Goal: Task Accomplishment & Management: Use online tool/utility

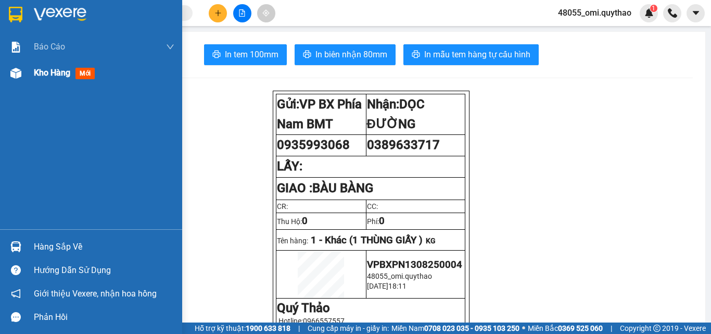
click at [27, 74] on div "Kho hàng mới" at bounding box center [91, 73] width 182 height 26
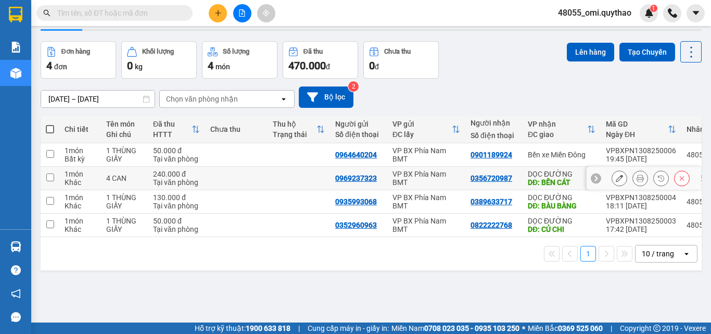
scroll to position [48, 0]
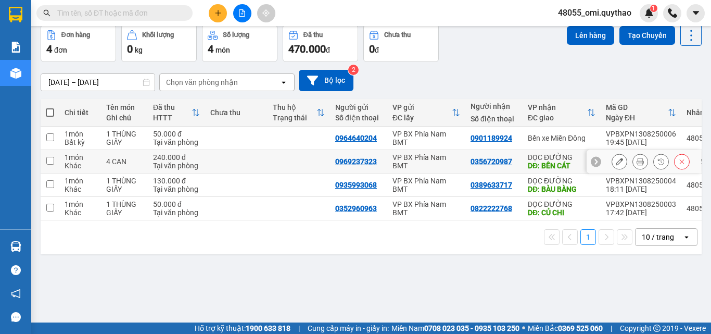
click at [422, 158] on div "VP BX Phía Nam BMT" at bounding box center [427, 161] width 68 height 17
checkbox input "true"
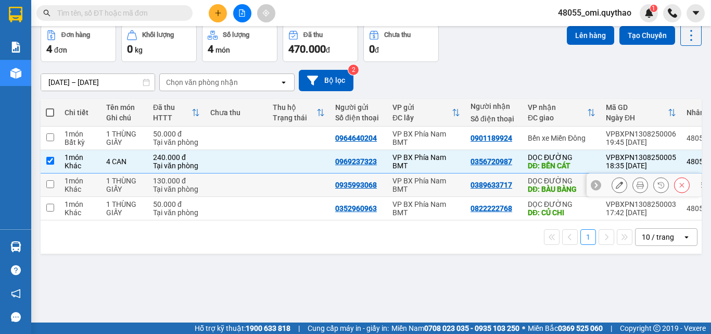
click at [423, 181] on div "VP BX Phía Nam BMT" at bounding box center [427, 184] width 68 height 17
checkbox input "true"
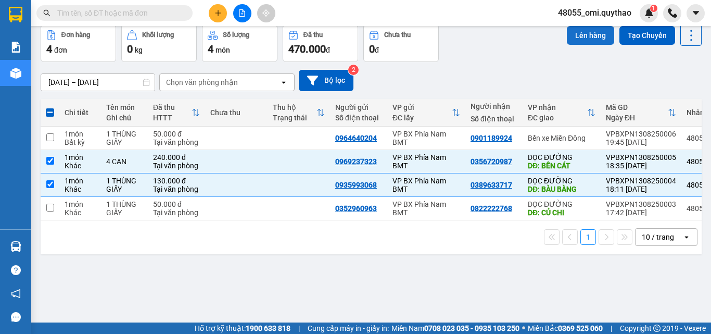
click at [580, 31] on button "Lên hàng" at bounding box center [590, 35] width 47 height 19
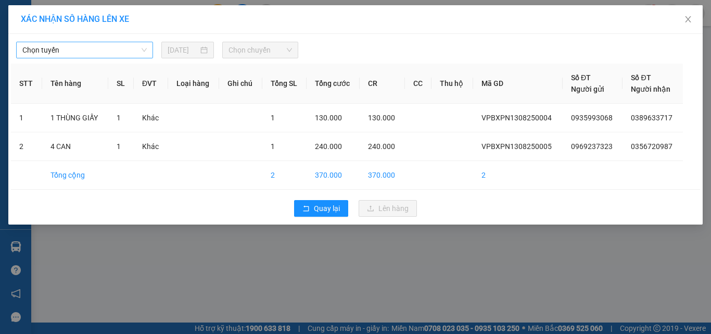
click at [131, 51] on span "Chọn tuyến" at bounding box center [84, 50] width 124 height 16
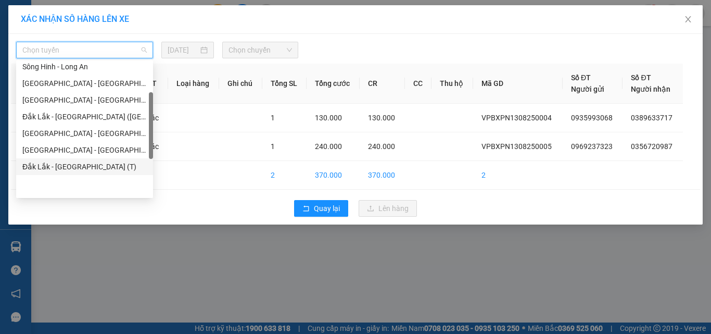
scroll to position [52, 0]
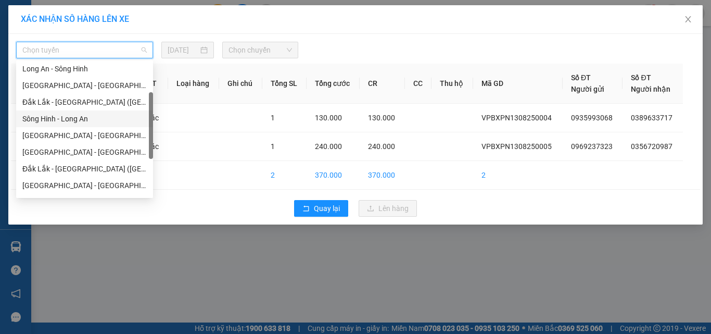
click at [62, 119] on div "Sông Hinh - Long An" at bounding box center [84, 118] width 124 height 11
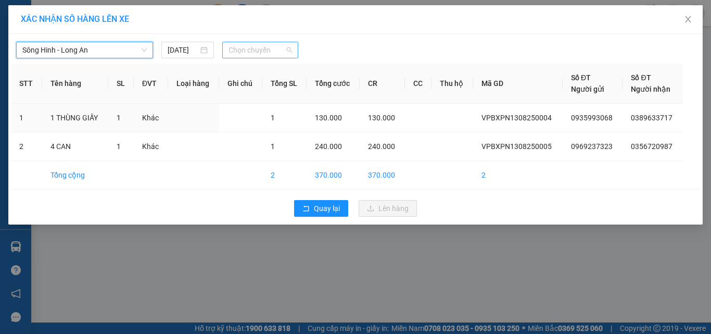
click at [261, 49] on span "Chọn chuyến" at bounding box center [261, 50] width 64 height 16
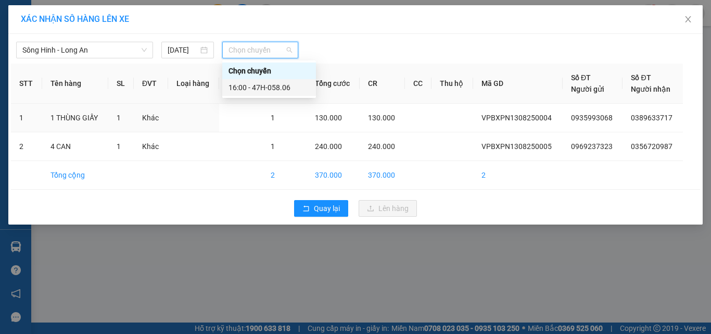
click at [251, 90] on div "16:00 - 47H-058.06" at bounding box center [269, 87] width 81 height 11
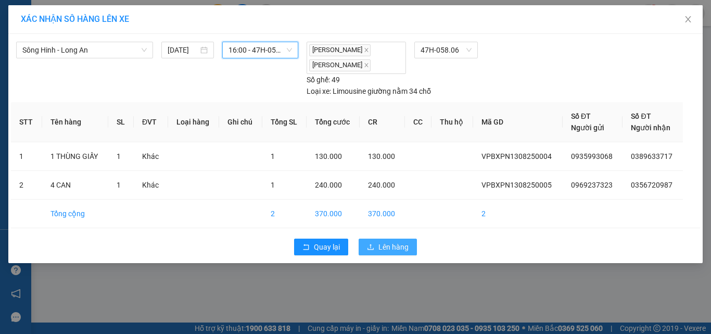
click at [375, 247] on button "Lên hàng" at bounding box center [388, 246] width 58 height 17
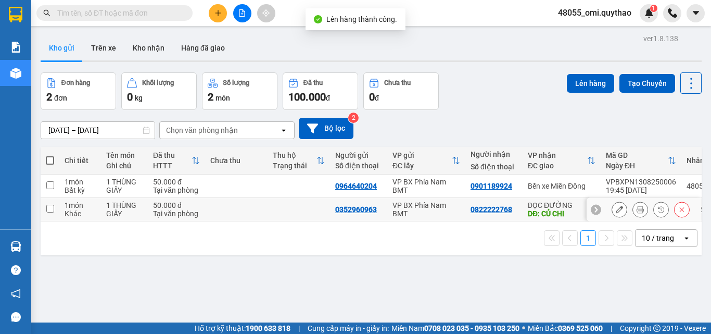
drag, startPoint x: 409, startPoint y: 215, endPoint x: 489, endPoint y: 141, distance: 109.4
click at [410, 212] on div "VP BX Phía Nam BMT" at bounding box center [427, 209] width 68 height 17
checkbox input "true"
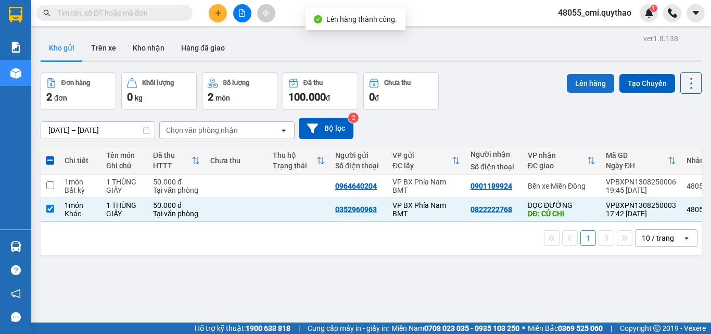
click at [571, 78] on button "Lên hàng" at bounding box center [590, 83] width 47 height 19
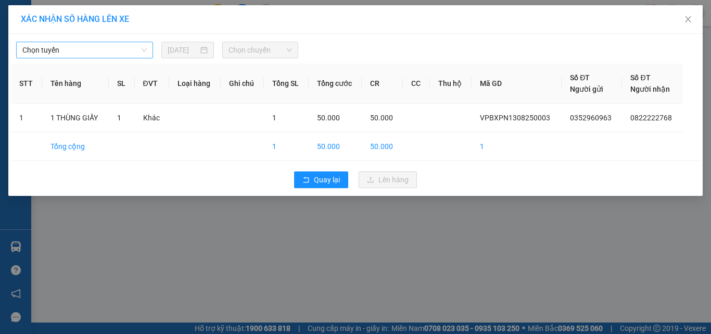
click at [123, 44] on span "Chọn tuyến" at bounding box center [84, 50] width 124 height 16
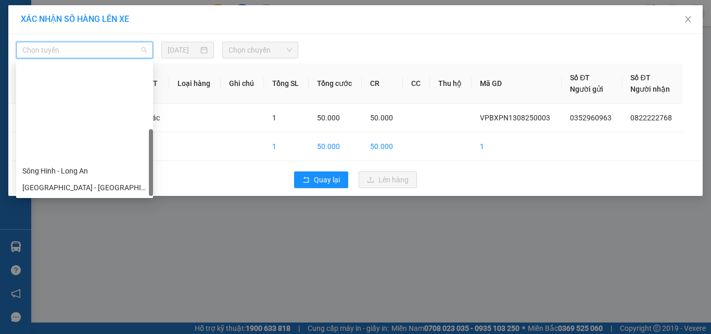
scroll to position [117, 0]
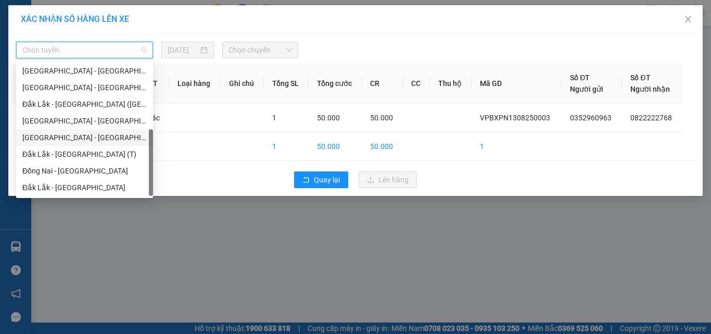
click at [66, 138] on div "[GEOGRAPHIC_DATA] - [GEOGRAPHIC_DATA]" at bounding box center [84, 137] width 124 height 11
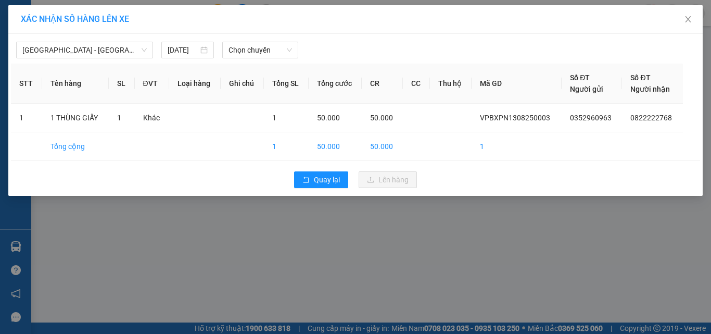
click at [272, 63] on div "Đắk Lắk - [GEOGRAPHIC_DATA] [DATE] Chọn chuyến STT Tên hàng SL ĐVT Loại hàng Gh…" at bounding box center [355, 115] width 694 height 162
click at [270, 46] on span "Chọn chuyến" at bounding box center [261, 50] width 64 height 16
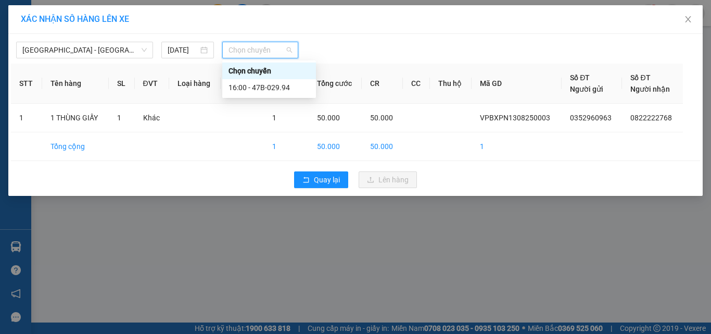
click at [266, 81] on div "16:00 - 47B-029.94" at bounding box center [269, 87] width 94 height 17
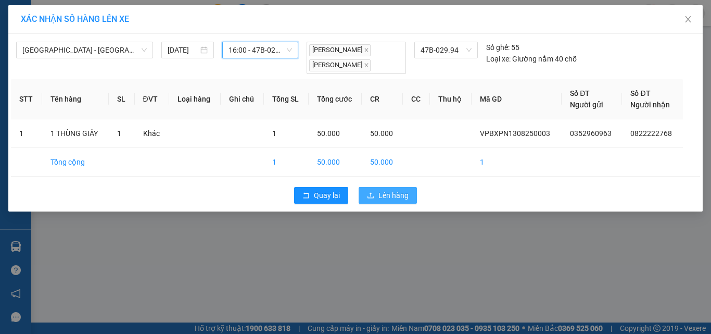
click at [371, 192] on icon "upload" at bounding box center [370, 195] width 7 height 7
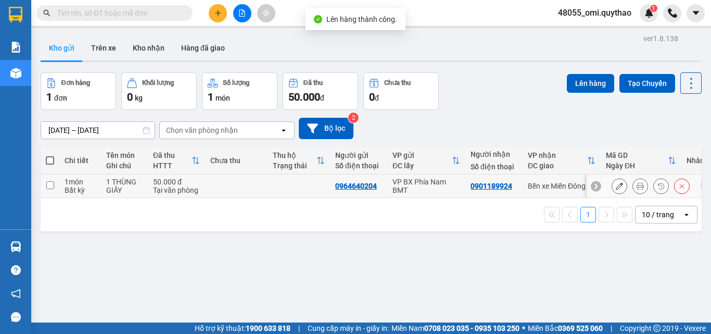
click at [390, 180] on td "VP BX Phía Nam BMT" at bounding box center [426, 185] width 78 height 23
checkbox input "true"
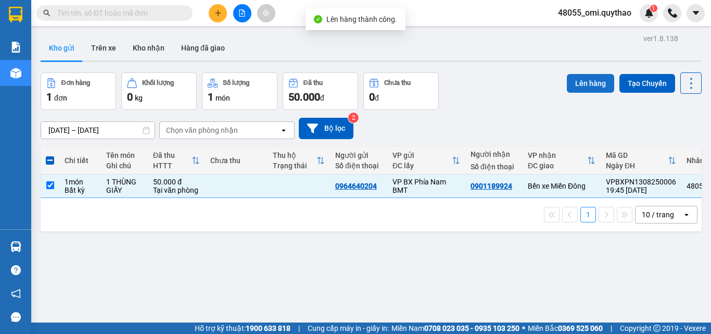
click at [569, 85] on button "Lên hàng" at bounding box center [590, 83] width 47 height 19
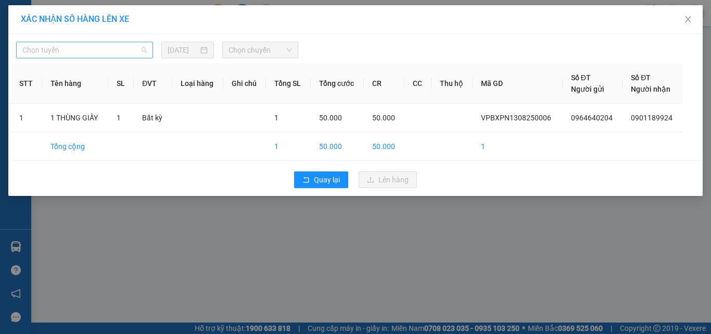
click at [78, 51] on span "Chọn tuyến" at bounding box center [84, 50] width 124 height 16
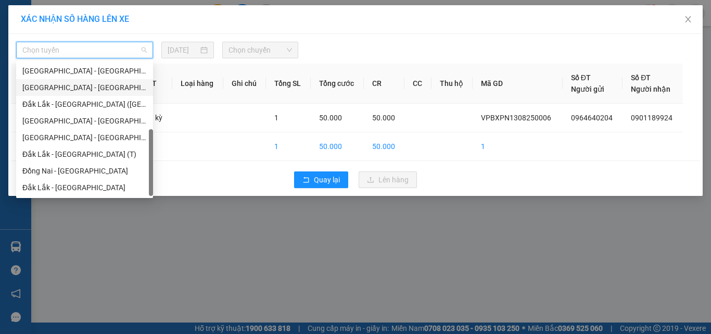
scroll to position [12, 0]
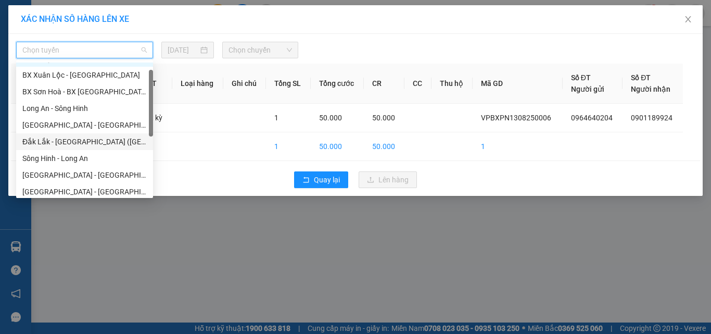
click at [59, 137] on div "Đắk Lắk - [GEOGRAPHIC_DATA] ([GEOGRAPHIC_DATA] mới)" at bounding box center [84, 141] width 124 height 11
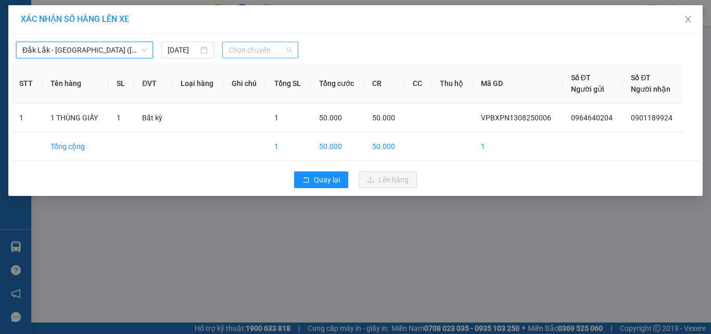
click at [244, 50] on span "Chọn chuyến" at bounding box center [261, 50] width 64 height 16
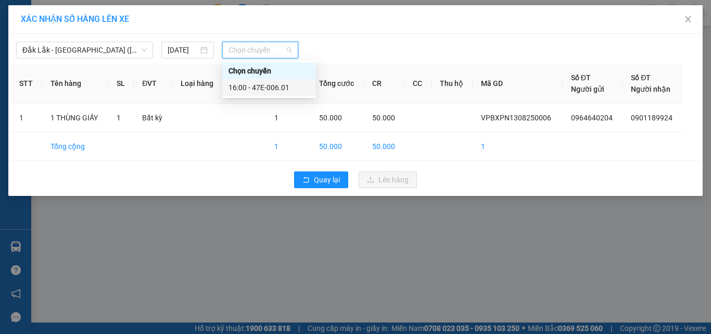
click at [252, 96] on body "Kết quả tìm kiếm ( 0 ) Bộ lọc No Data 48055_omi.quythao 1 Báo cáo Báo cáo dòng …" at bounding box center [355, 167] width 711 height 334
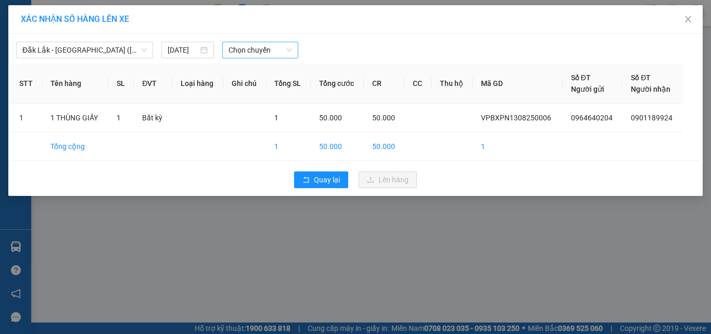
click at [252, 48] on span "Chọn chuyến" at bounding box center [261, 50] width 64 height 16
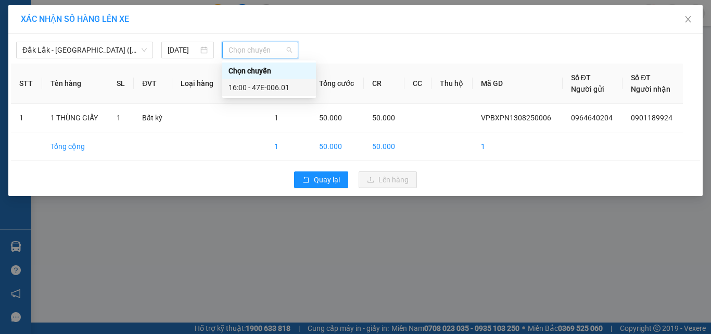
click at [263, 90] on div "16:00 - 47E-006.01" at bounding box center [269, 87] width 81 height 11
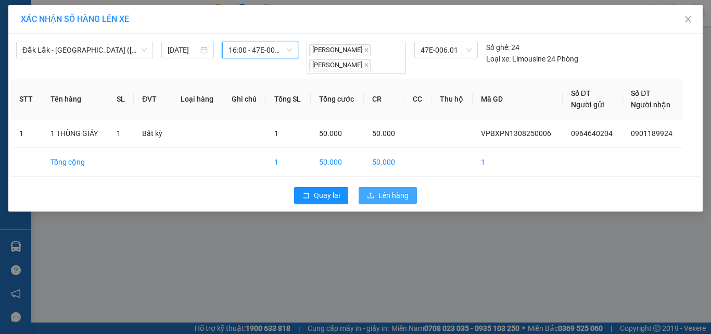
click at [371, 193] on icon "upload" at bounding box center [371, 195] width 6 height 6
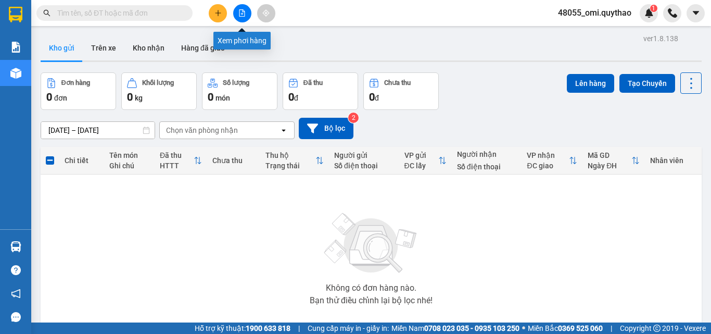
click at [243, 10] on icon "file-add" at bounding box center [242, 12] width 6 height 7
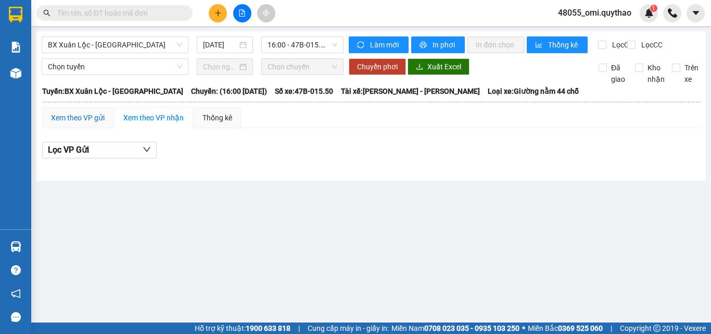
click at [96, 122] on div "Xem theo VP gửi" at bounding box center [78, 117] width 54 height 11
click at [113, 39] on span "BX Xuân Lộc - [GEOGRAPHIC_DATA]" at bounding box center [115, 45] width 134 height 16
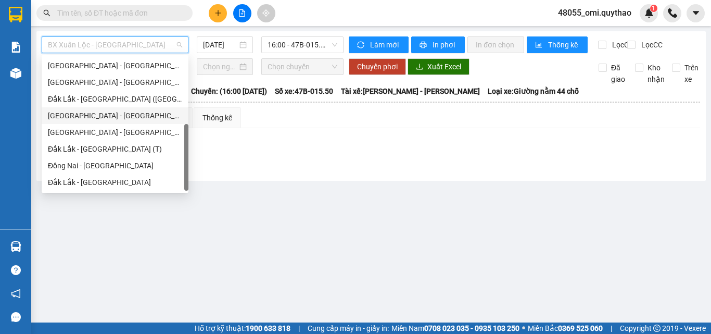
scroll to position [65, 0]
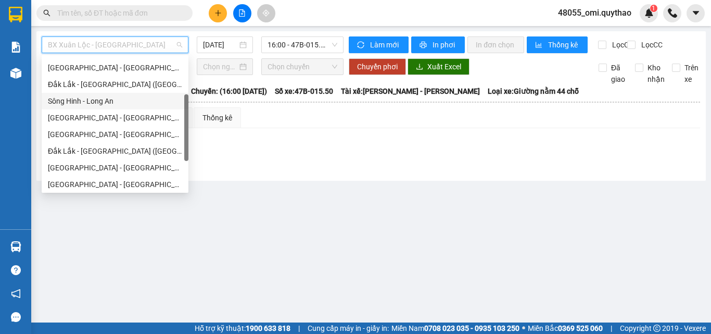
click at [84, 95] on div "Sông Hinh - Long An" at bounding box center [115, 100] width 134 height 11
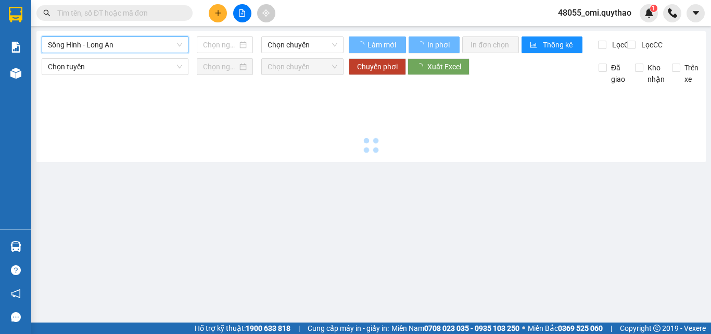
type input "[DATE]"
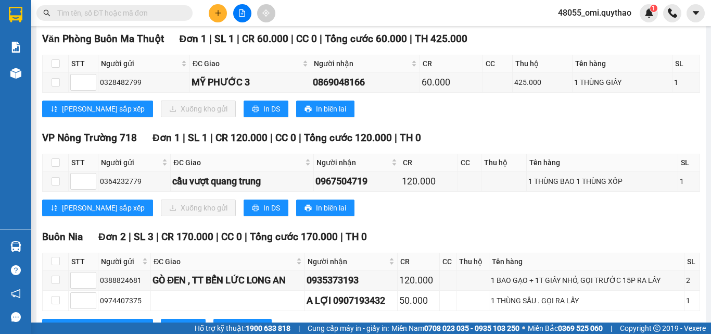
scroll to position [1145, 0]
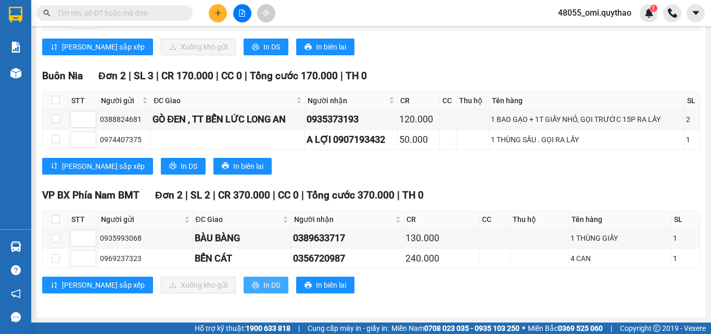
click at [263, 290] on span "In DS" at bounding box center [271, 284] width 17 height 11
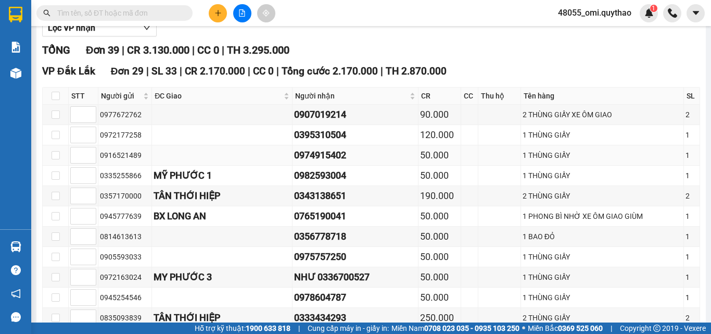
scroll to position [0, 0]
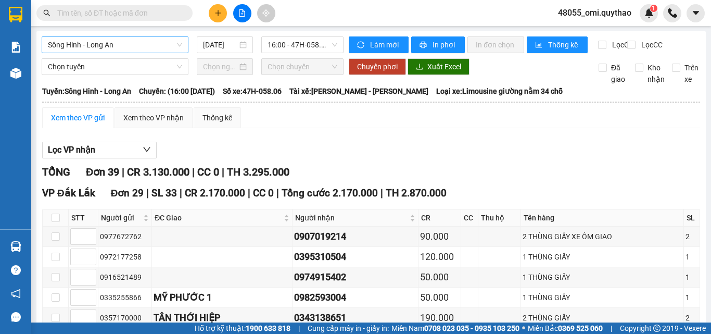
click at [142, 37] on span "Sông Hinh - Long An" at bounding box center [115, 45] width 134 height 16
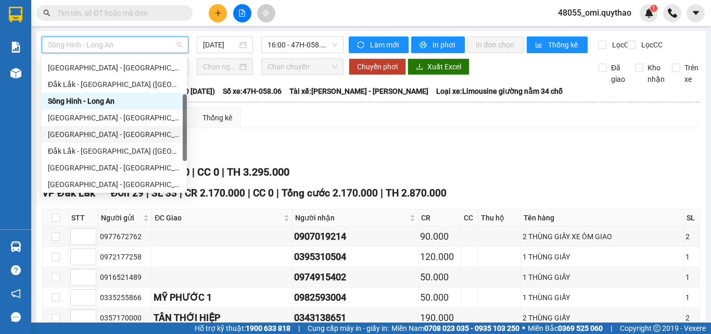
scroll to position [117, 0]
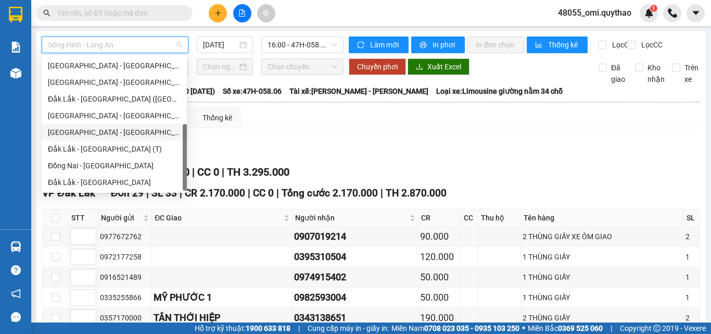
click at [78, 128] on div "[GEOGRAPHIC_DATA] - [GEOGRAPHIC_DATA]" at bounding box center [114, 131] width 133 height 11
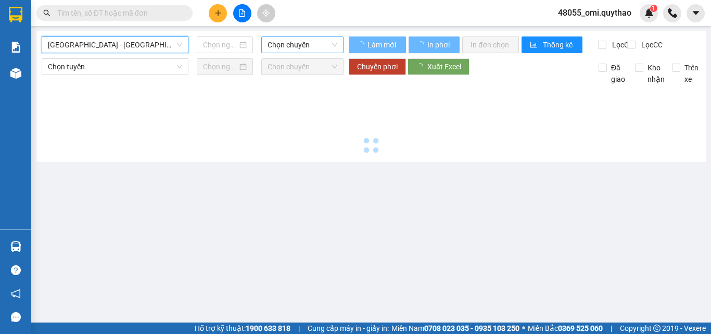
type input "[DATE]"
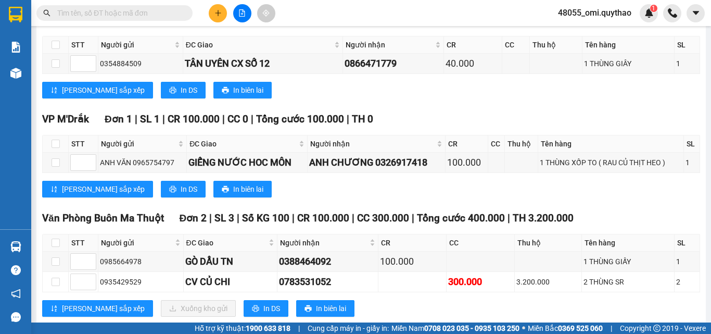
scroll to position [464, 0]
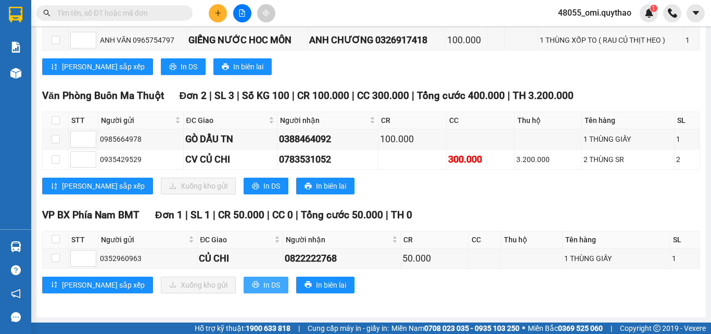
click at [244, 276] on button "In DS" at bounding box center [266, 284] width 45 height 17
click at [252, 283] on icon "printer" at bounding box center [255, 284] width 7 height 7
click at [252, 284] on icon "printer" at bounding box center [255, 284] width 7 height 7
click at [263, 286] on span "In DS" at bounding box center [271, 284] width 17 height 11
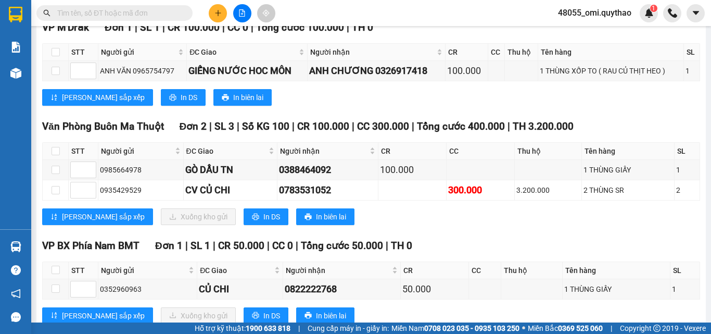
scroll to position [360, 0]
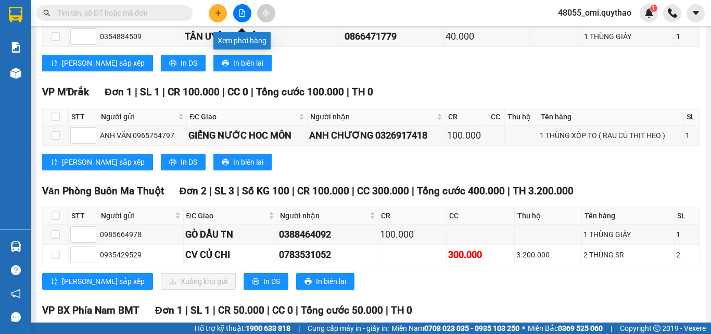
click at [247, 19] on button at bounding box center [242, 13] width 18 height 18
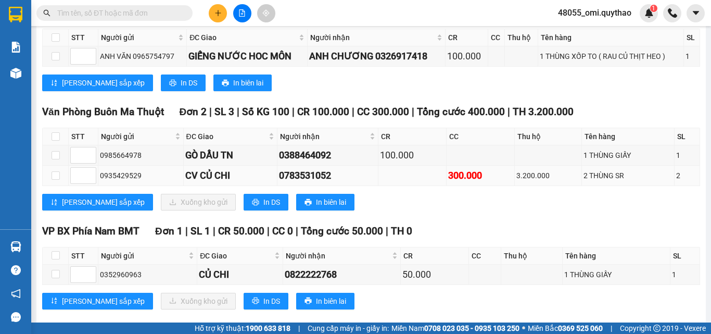
scroll to position [464, 0]
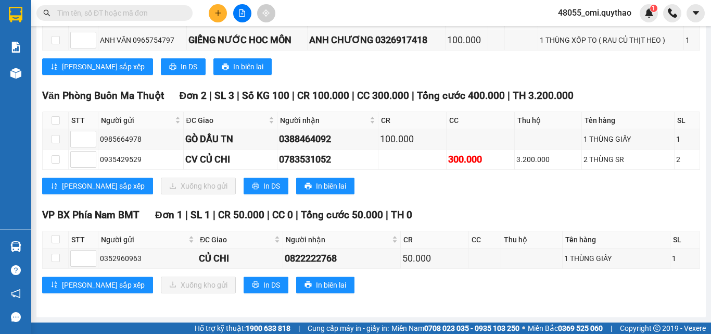
click at [241, 21] on button at bounding box center [242, 13] width 18 height 18
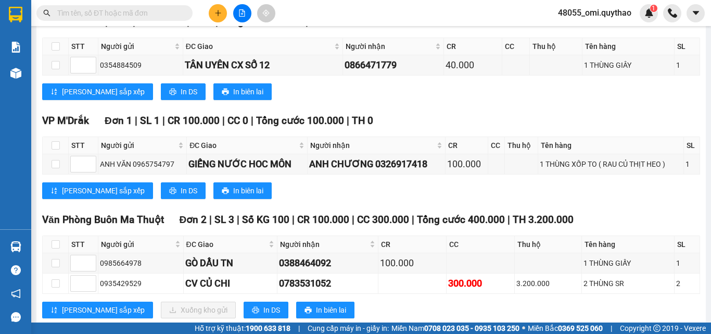
scroll to position [308, 0]
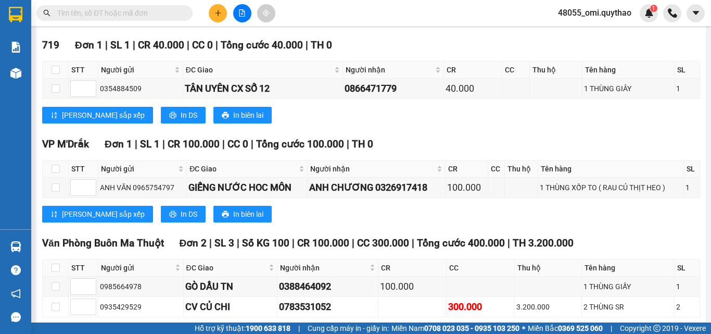
click at [243, 16] on icon "file-add" at bounding box center [242, 12] width 6 height 7
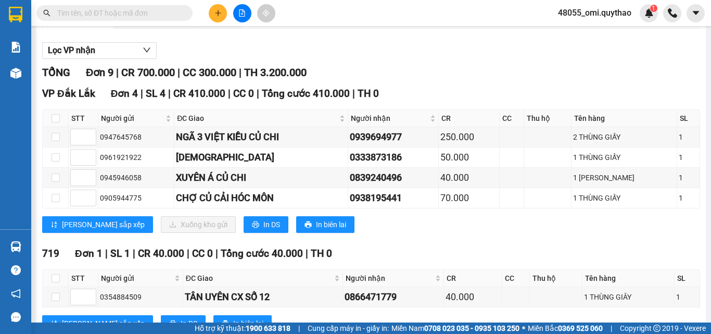
scroll to position [0, 0]
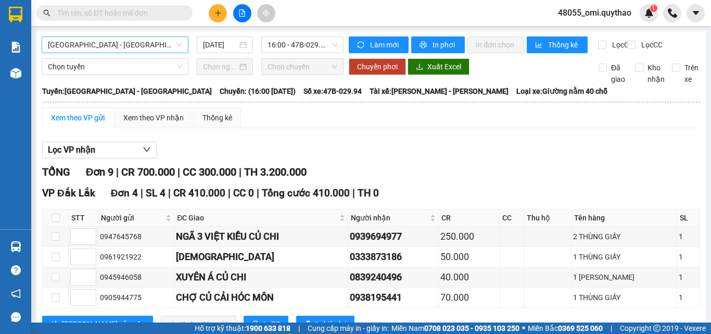
click at [118, 42] on span "[GEOGRAPHIC_DATA] - [GEOGRAPHIC_DATA]" at bounding box center [115, 45] width 134 height 16
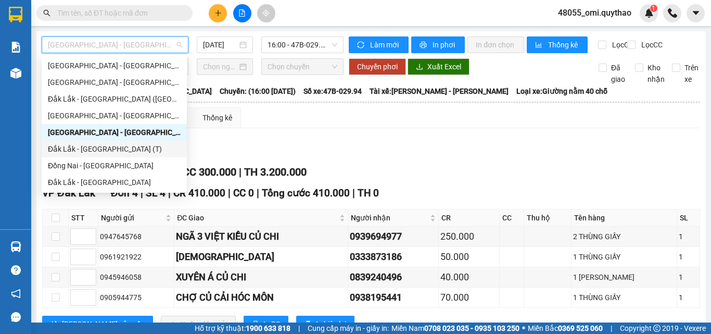
scroll to position [12, 0]
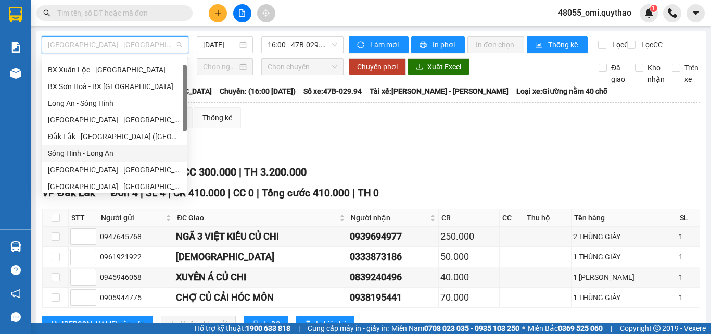
click at [97, 154] on div "Sông Hinh - Long An" at bounding box center [114, 152] width 133 height 11
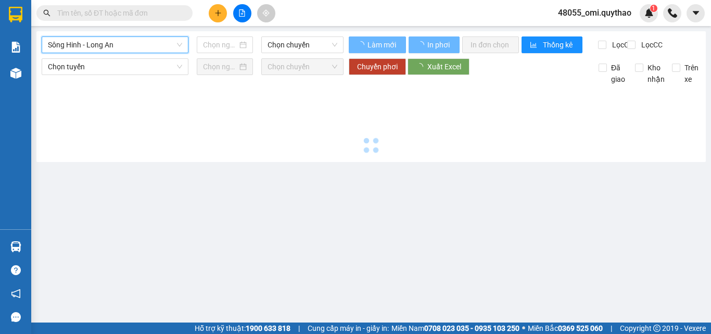
type input "[DATE]"
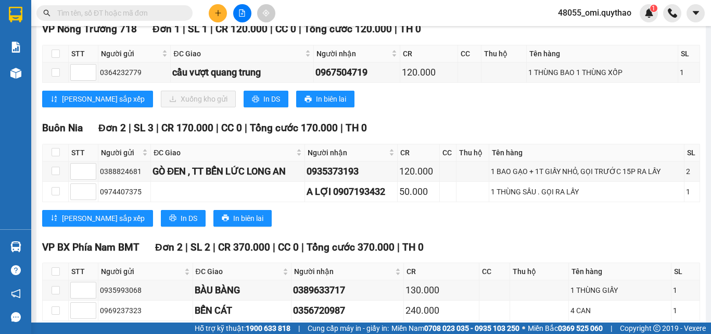
scroll to position [1151, 0]
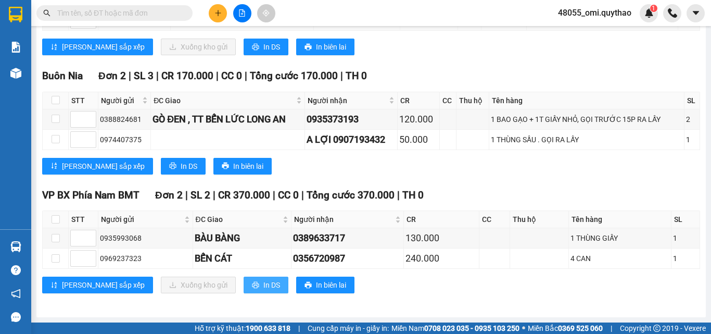
click at [244, 285] on button "In DS" at bounding box center [266, 284] width 45 height 17
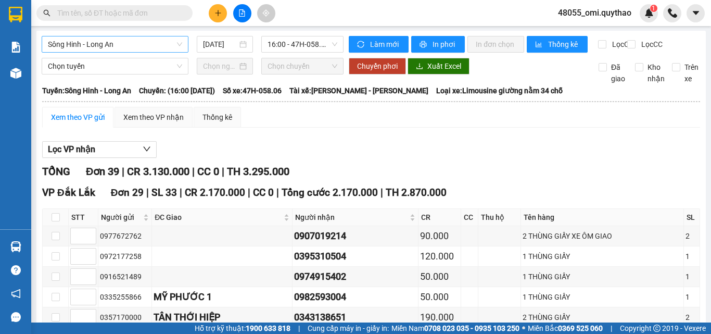
scroll to position [0, 0]
click at [134, 39] on span "Sông Hinh - Long An" at bounding box center [115, 45] width 134 height 16
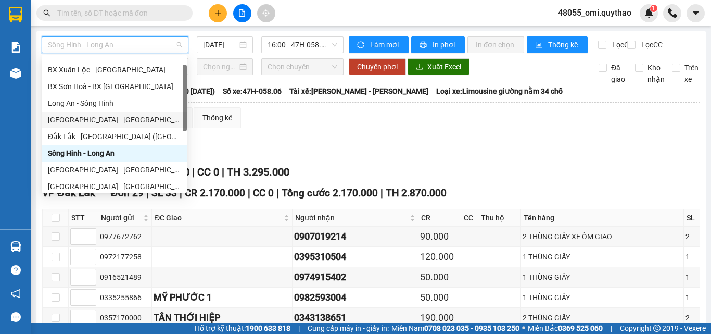
click at [106, 128] on div "[GEOGRAPHIC_DATA] - [GEOGRAPHIC_DATA] ([GEOGRAPHIC_DATA] mới)" at bounding box center [114, 119] width 145 height 17
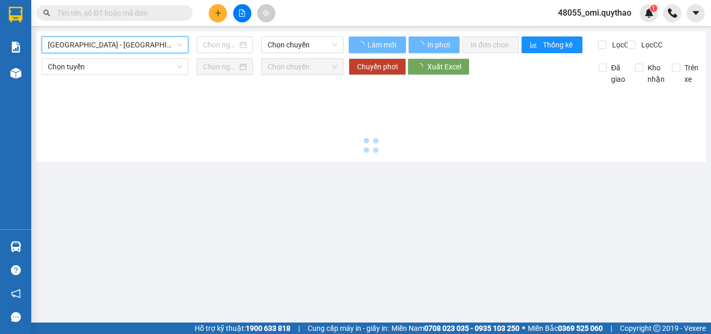
type input "[DATE]"
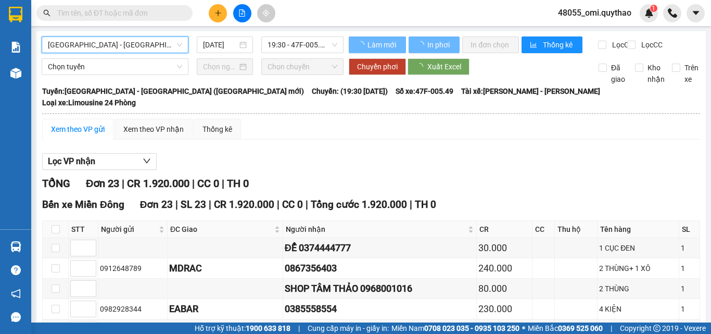
click at [116, 45] on span "[GEOGRAPHIC_DATA] - [GEOGRAPHIC_DATA] ([GEOGRAPHIC_DATA] mới)" at bounding box center [115, 45] width 134 height 16
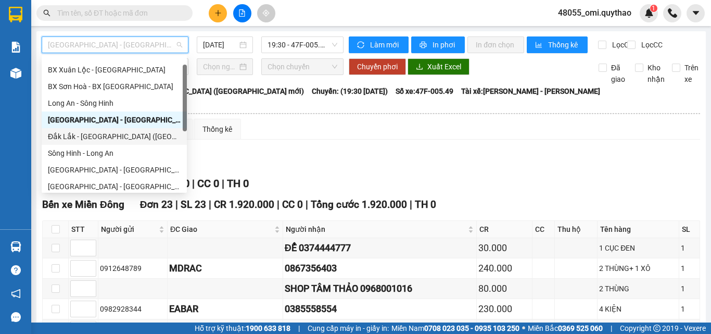
click at [95, 129] on div "Đắk Lắk - [GEOGRAPHIC_DATA] ([GEOGRAPHIC_DATA] mới)" at bounding box center [114, 136] width 145 height 17
type input "[DATE]"
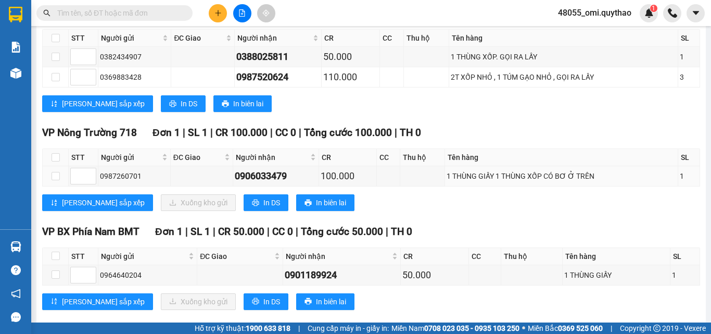
scroll to position [992, 0]
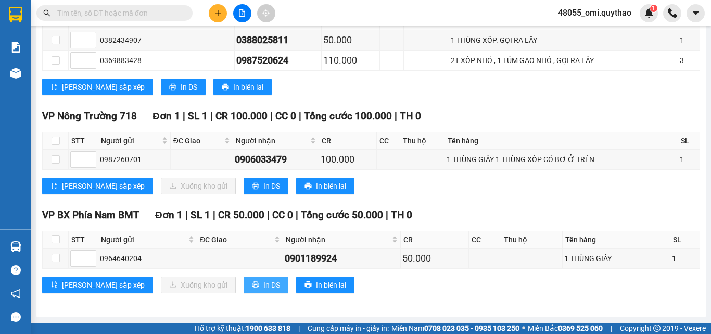
click at [263, 288] on span "In DS" at bounding box center [271, 284] width 17 height 11
click at [263, 289] on span "In DS" at bounding box center [271, 284] width 17 height 11
click at [245, 18] on button at bounding box center [242, 13] width 18 height 18
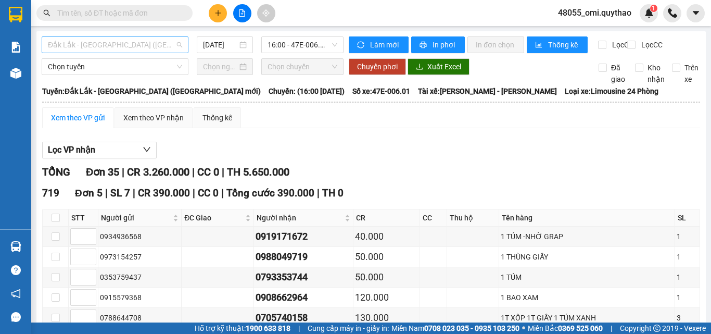
click at [133, 45] on span "Đắk Lắk - [GEOGRAPHIC_DATA] ([GEOGRAPHIC_DATA] mới)" at bounding box center [115, 45] width 134 height 16
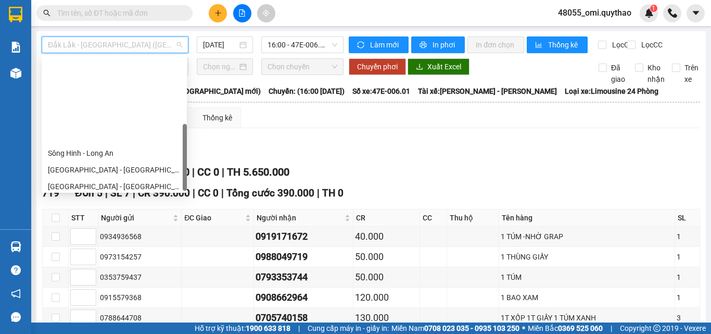
scroll to position [117, 0]
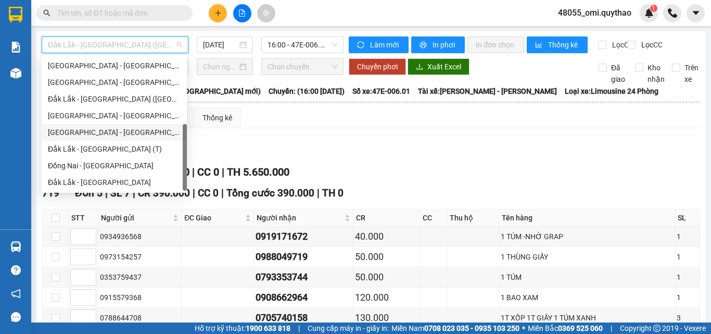
click at [91, 133] on div "[GEOGRAPHIC_DATA] - [GEOGRAPHIC_DATA]" at bounding box center [114, 131] width 133 height 11
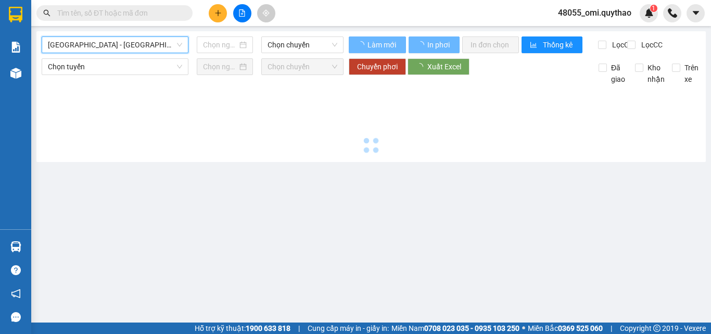
type input "[DATE]"
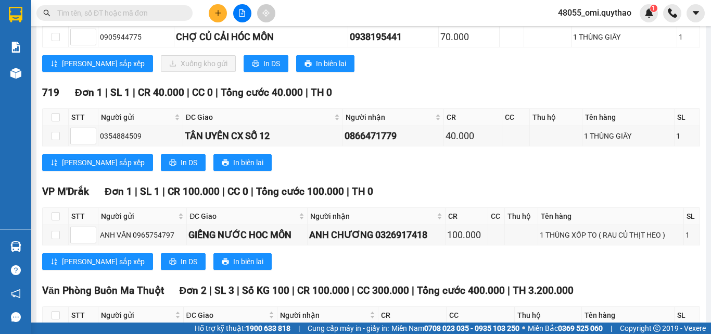
scroll to position [464, 0]
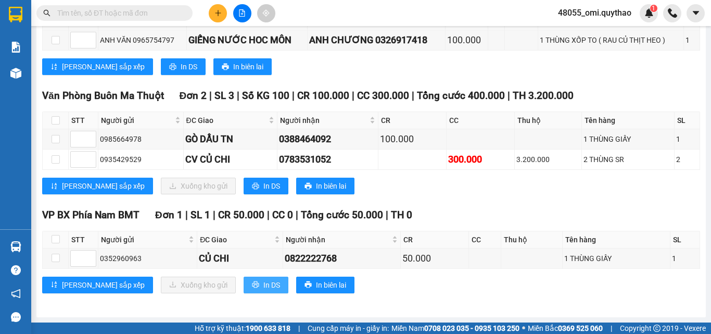
click at [252, 285] on icon "printer" at bounding box center [255, 284] width 7 height 7
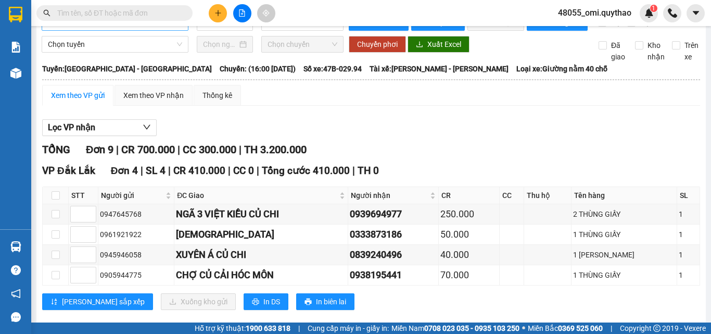
scroll to position [0, 0]
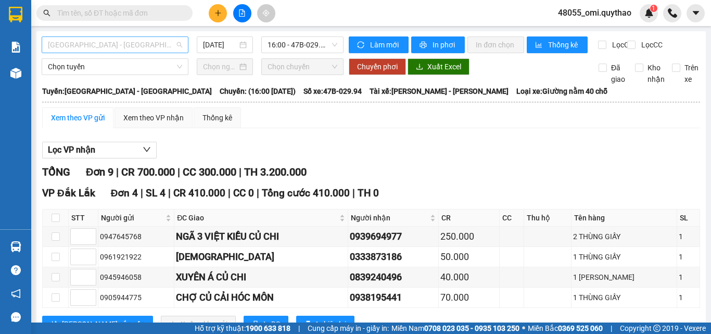
click at [134, 46] on span "[GEOGRAPHIC_DATA] - [GEOGRAPHIC_DATA]" at bounding box center [115, 45] width 134 height 16
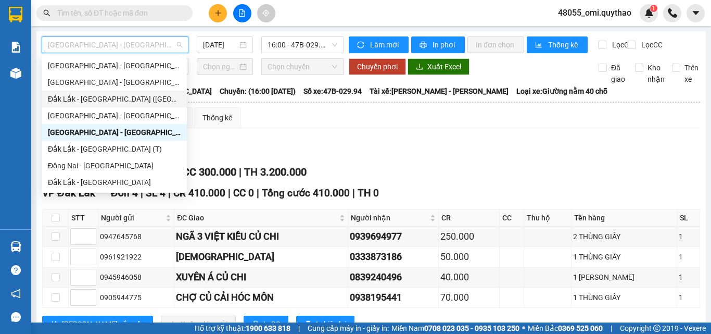
click at [105, 99] on div "Đắk Lắk - [GEOGRAPHIC_DATA] ([GEOGRAPHIC_DATA])" at bounding box center [114, 98] width 133 height 11
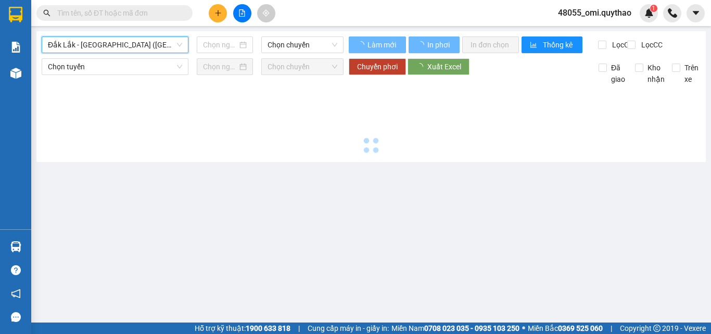
type input "[DATE]"
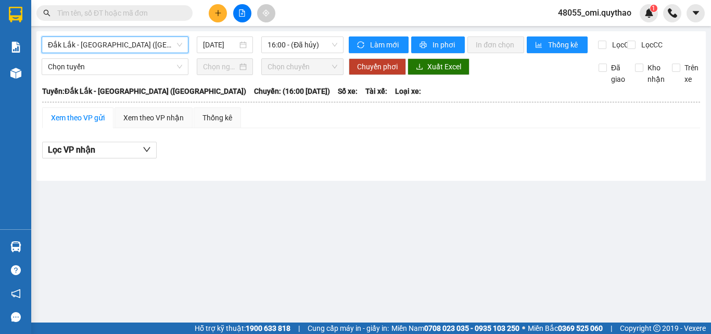
click at [147, 47] on span "Đắk Lắk - [GEOGRAPHIC_DATA] ([GEOGRAPHIC_DATA])" at bounding box center [115, 45] width 134 height 16
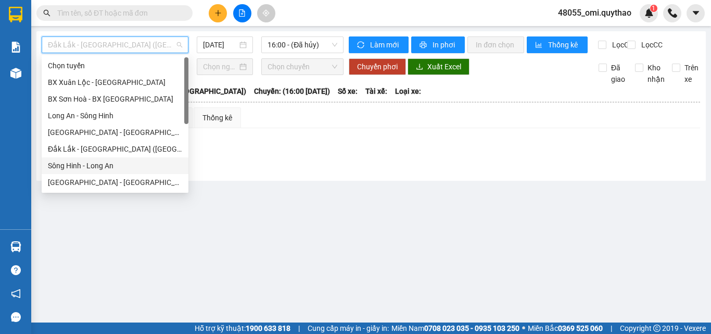
click at [74, 165] on div "Sông Hinh - Long An" at bounding box center [115, 165] width 134 height 11
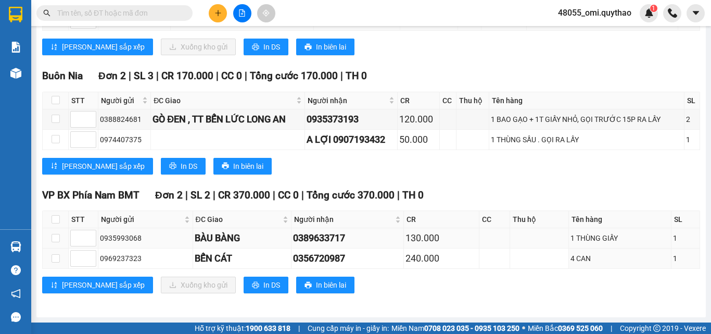
scroll to position [1151, 0]
click at [244, 278] on button "In DS" at bounding box center [266, 284] width 45 height 17
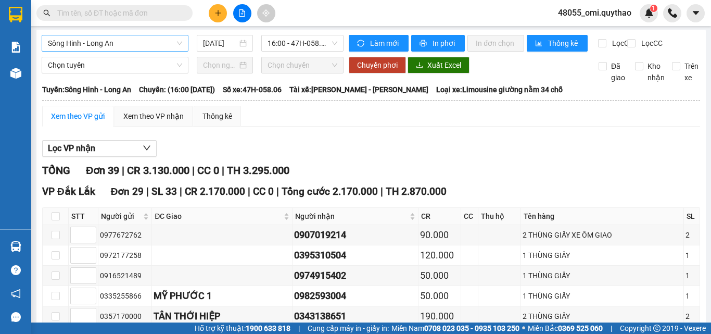
scroll to position [0, 0]
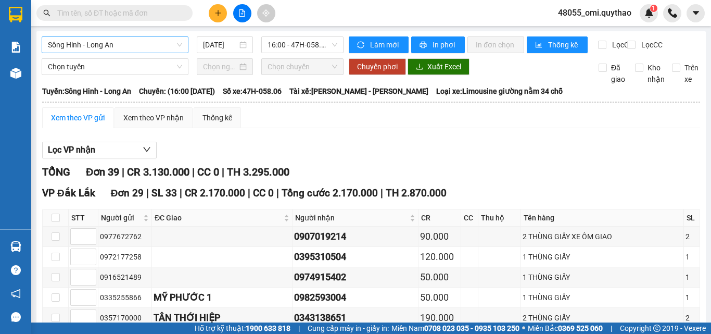
click at [151, 45] on span "Sông Hinh - Long An" at bounding box center [115, 45] width 134 height 16
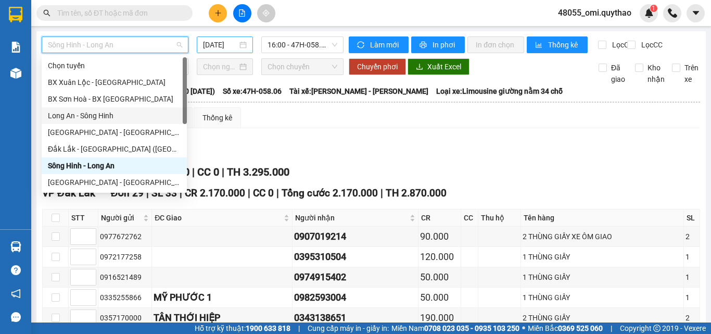
click at [221, 40] on input "[DATE]" at bounding box center [220, 44] width 34 height 11
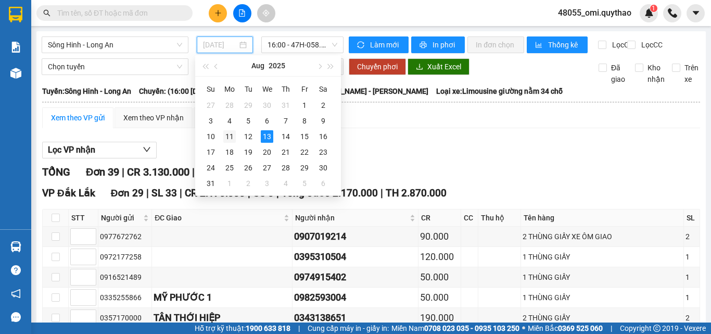
click at [233, 136] on div "11" at bounding box center [229, 136] width 12 height 12
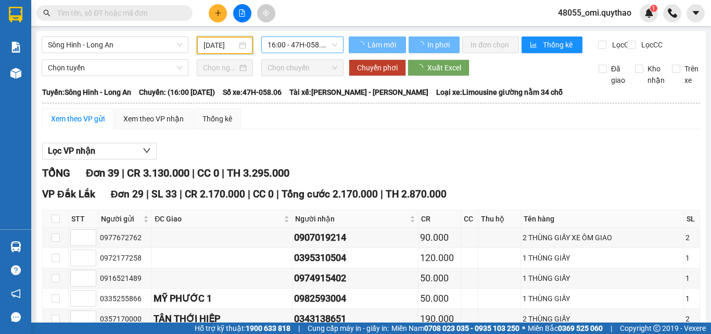
type input "[DATE]"
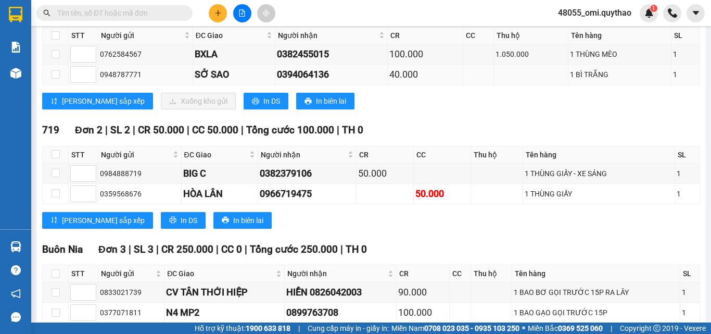
scroll to position [943, 0]
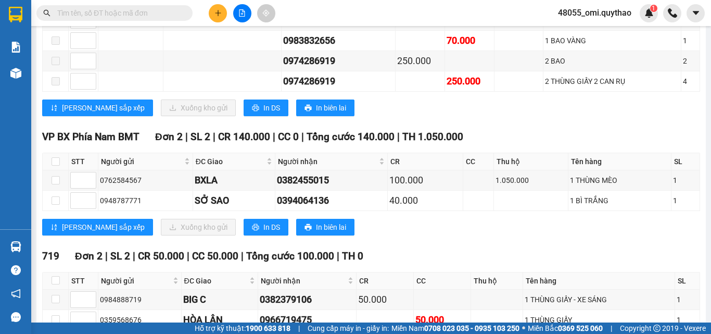
click at [345, 116] on div "[PERSON_NAME] sắp xếp Xuống kho gửi In DS In biên lai" at bounding box center [371, 107] width 658 height 17
drag, startPoint x: 100, startPoint y: 187, endPoint x: 142, endPoint y: 189, distance: 41.7
click at [142, 186] on div "0762584567" at bounding box center [145, 179] width 91 height 11
copy div "0762584567"
